Goal: Check status

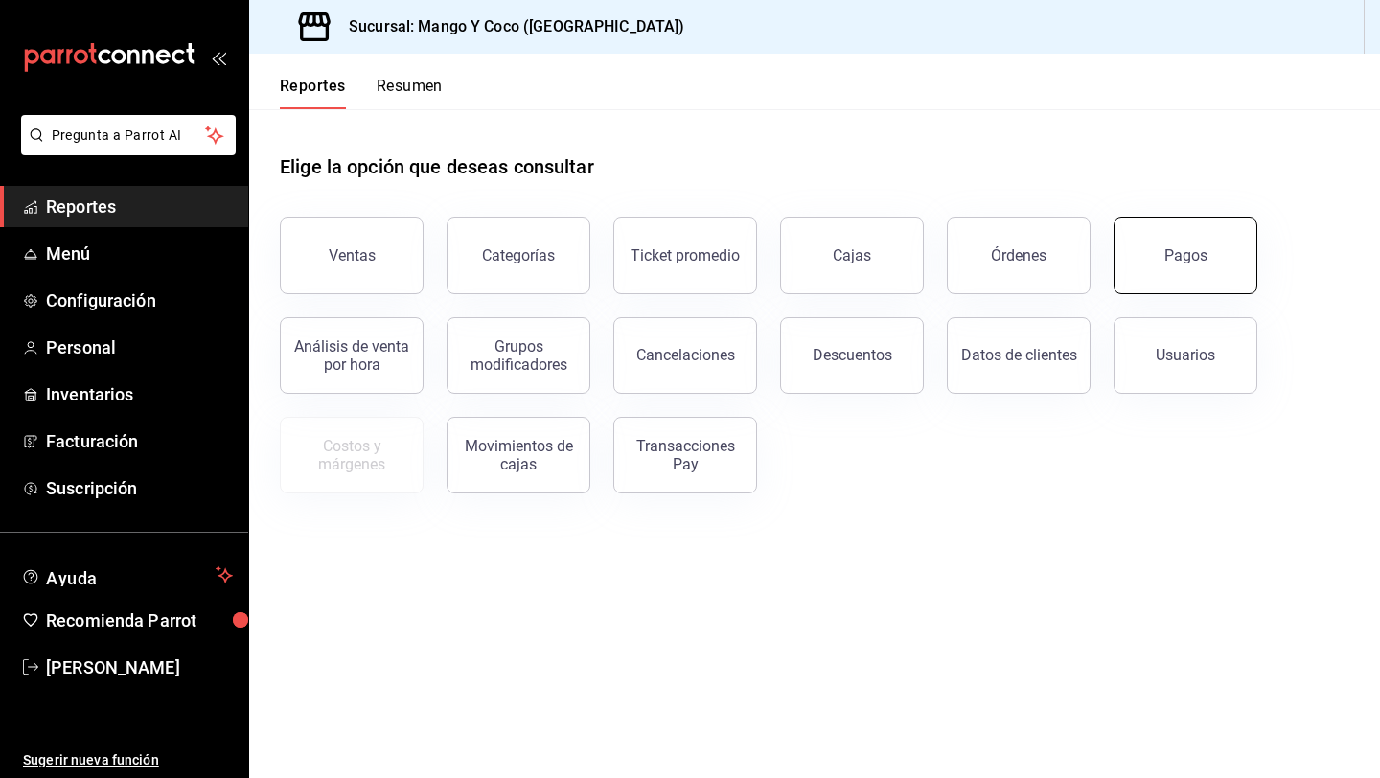
click at [1181, 259] on div "Pagos" at bounding box center [1186, 255] width 43 height 18
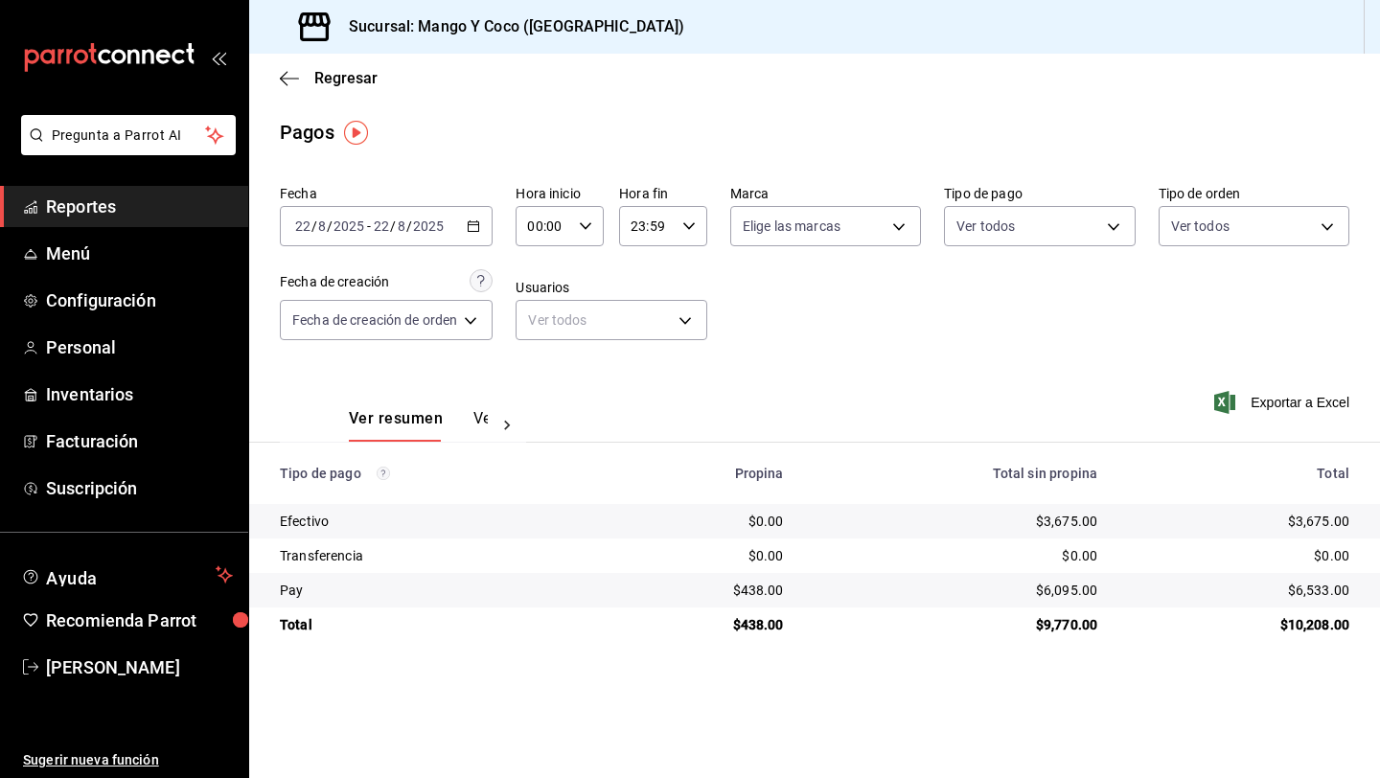
click at [479, 221] on \(Stroke\) "button" at bounding box center [474, 226] width 12 height 11
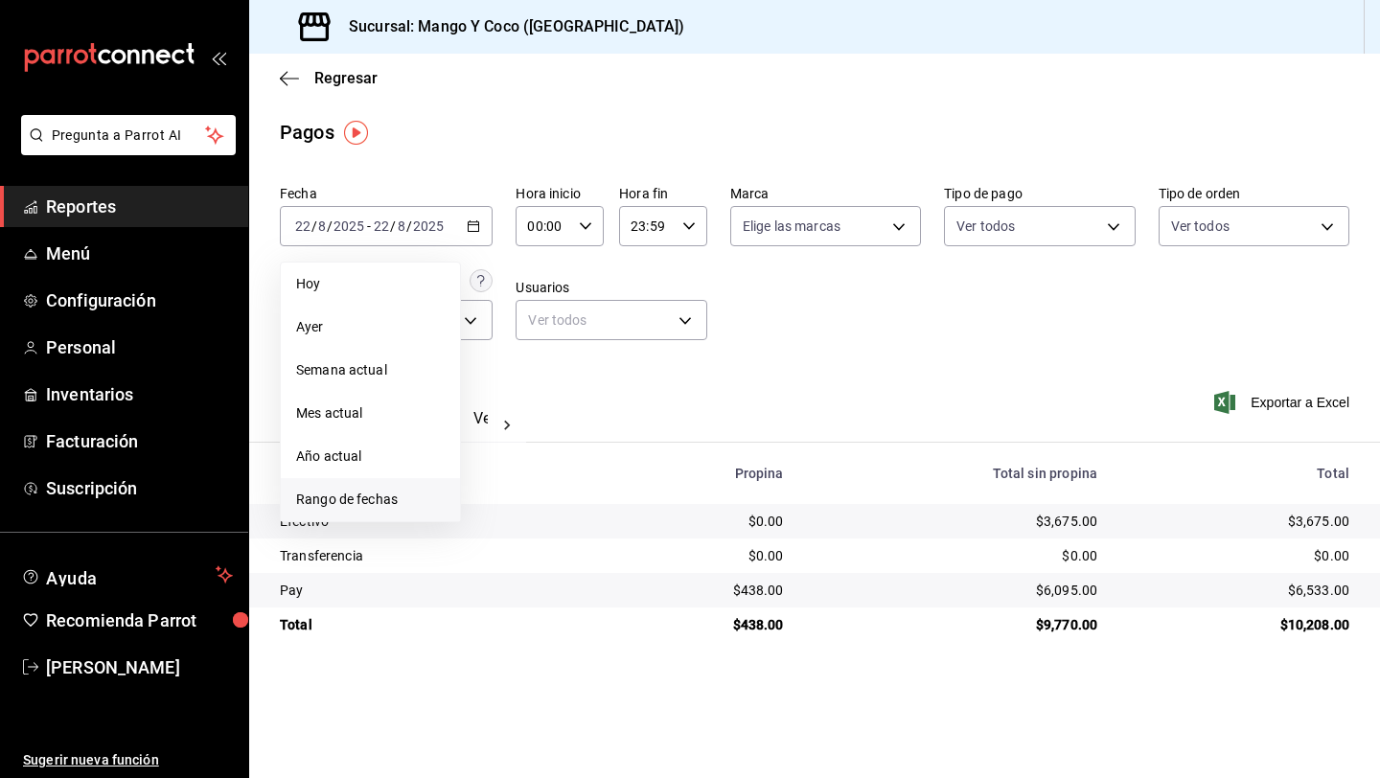
click at [367, 501] on span "Rango de fechas" at bounding box center [370, 500] width 149 height 20
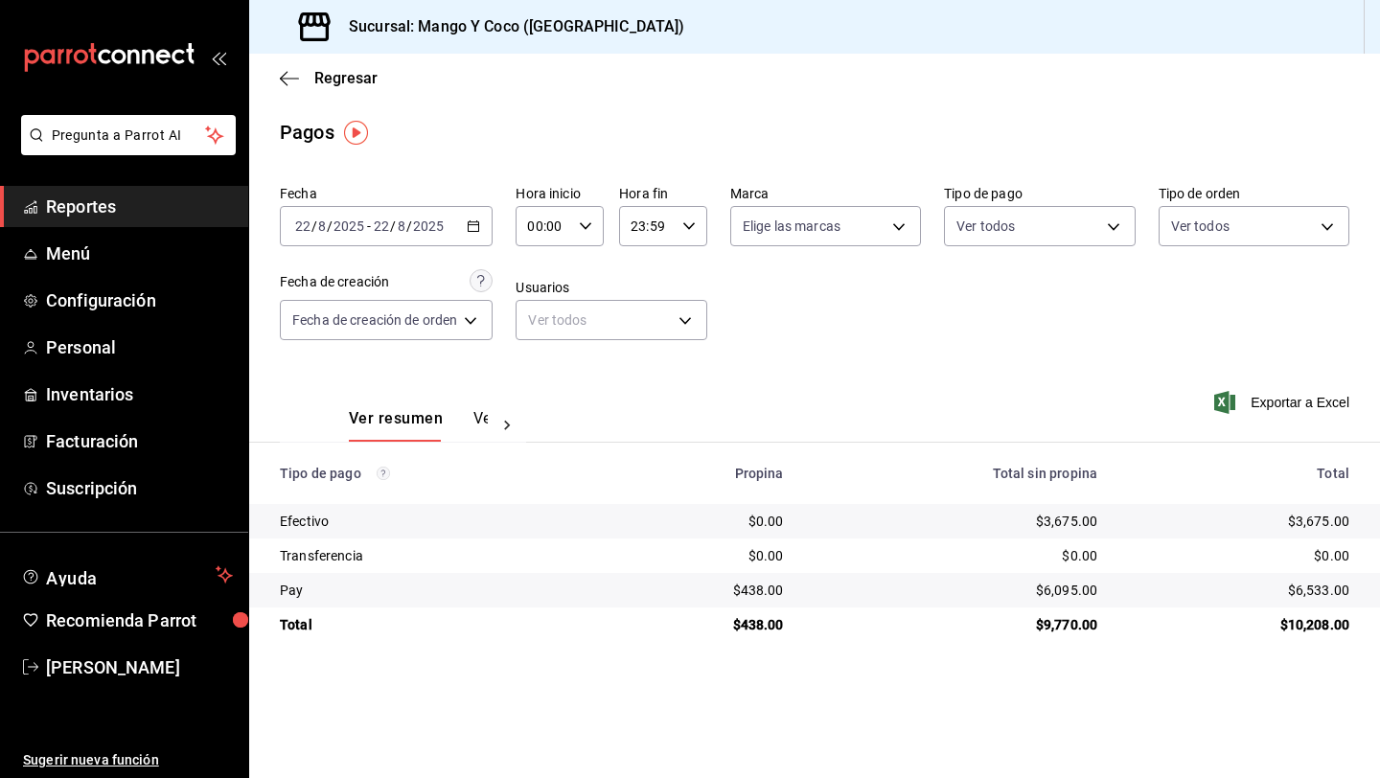
click at [1008, 381] on div "Ver resumen Ver pagos Exportar a Excel" at bounding box center [814, 414] width 1131 height 102
